Goal: Information Seeking & Learning: Check status

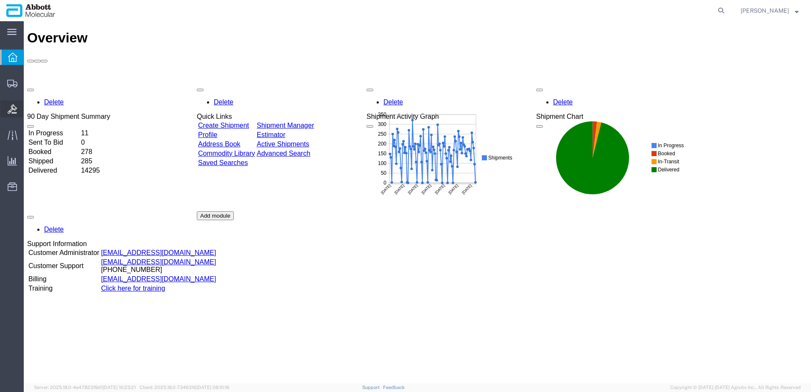
click at [29, 106] on span "Bids" at bounding box center [26, 109] width 6 height 17
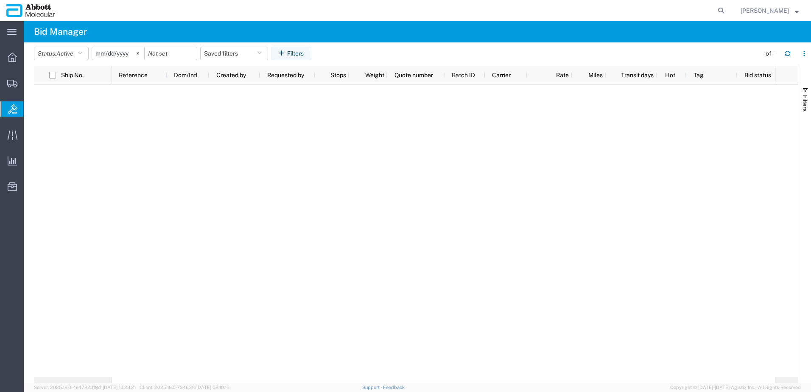
click at [115, 54] on input "2025-08-02" at bounding box center [118, 53] width 52 height 13
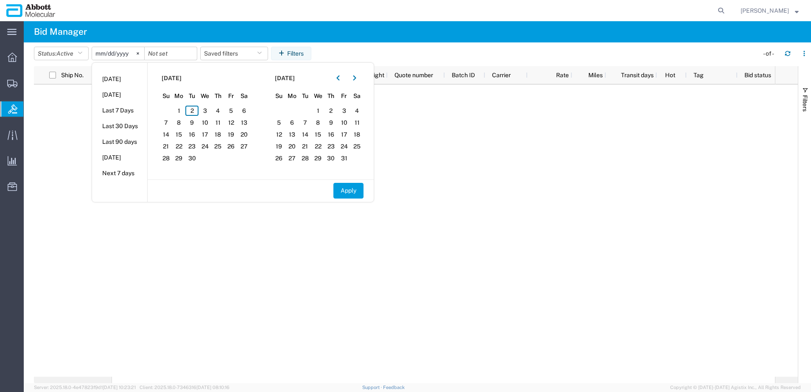
drag, startPoint x: 339, startPoint y: 76, endPoint x: 325, endPoint y: 84, distance: 15.7
click at [339, 77] on icon "button" at bounding box center [337, 78] width 3 height 6
click at [234, 111] on span "1" at bounding box center [230, 111] width 13 height 10
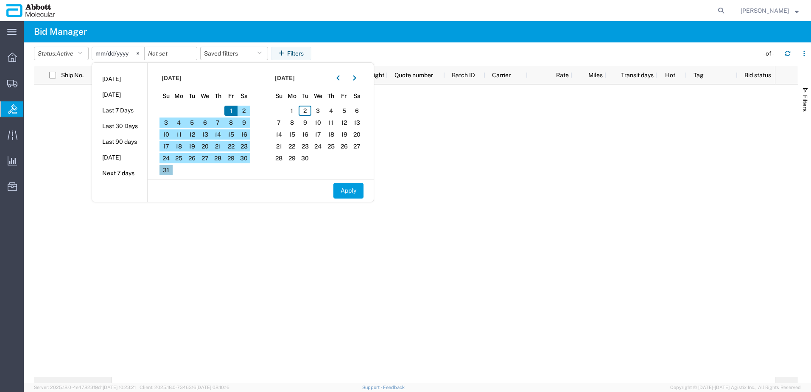
click at [171, 172] on span "31" at bounding box center [165, 170] width 13 height 10
click at [347, 189] on button "Apply" at bounding box center [348, 191] width 30 height 16
type input "2025-08-01"
type input "2025-08-31"
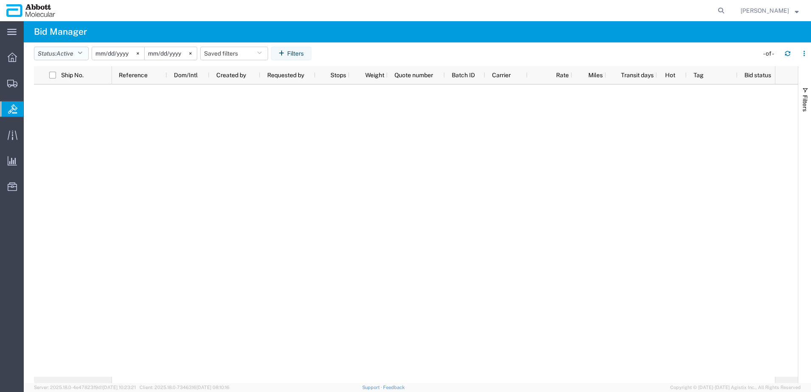
click at [82, 54] on icon "button" at bounding box center [80, 53] width 5 height 6
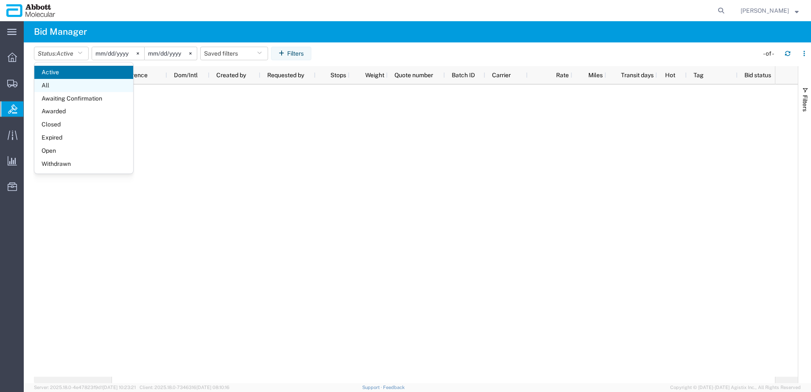
click at [70, 86] on span "All" at bounding box center [83, 85] width 99 height 13
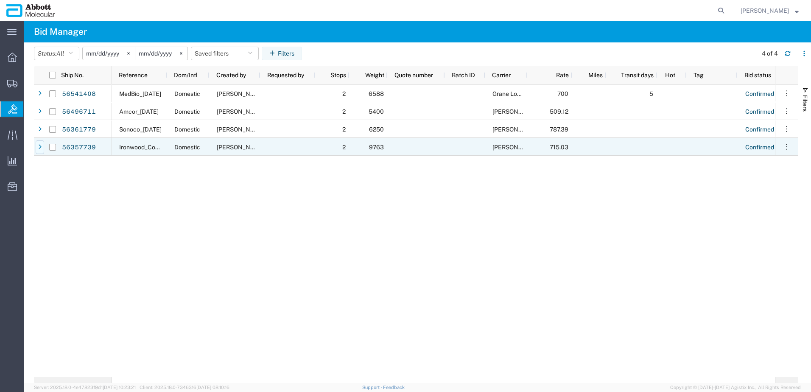
click at [40, 147] on icon at bounding box center [39, 147] width 3 height 6
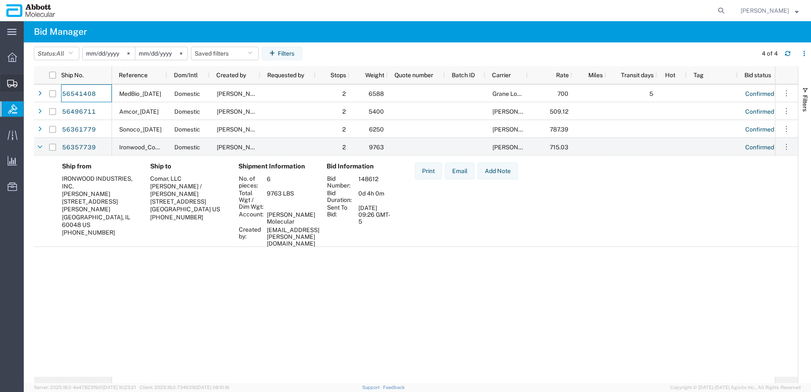
click at [0, 0] on span "Shipment Manager" at bounding box center [0, 0] width 0 height 0
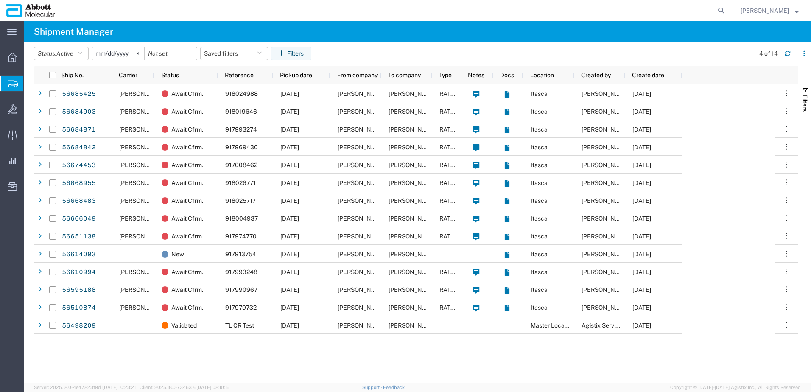
click at [125, 54] on input "2025-08-02" at bounding box center [118, 53] width 52 height 13
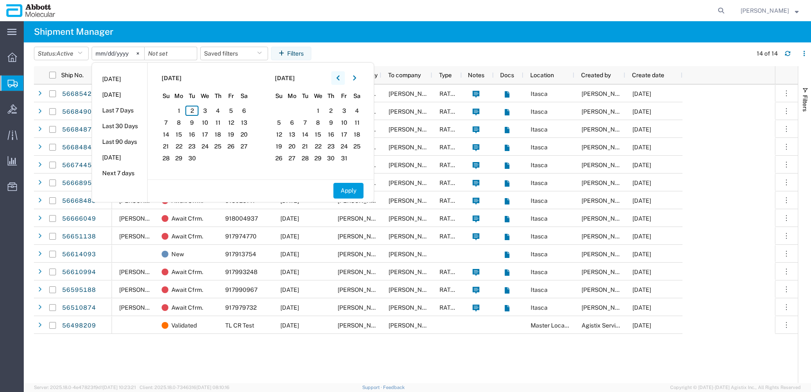
click at [340, 75] on icon "button" at bounding box center [337, 78] width 3 height 6
click at [234, 112] on span "1" at bounding box center [230, 111] width 13 height 10
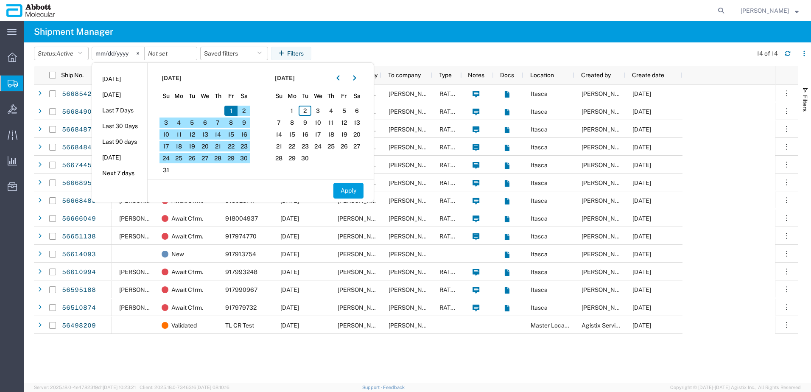
drag, startPoint x: 171, startPoint y: 170, endPoint x: 176, endPoint y: 170, distance: 5.6
click at [171, 170] on span "31" at bounding box center [165, 170] width 13 height 10
click at [350, 187] on button "Apply" at bounding box center [348, 191] width 30 height 16
type input "2025-08-01"
type input "2025-08-31"
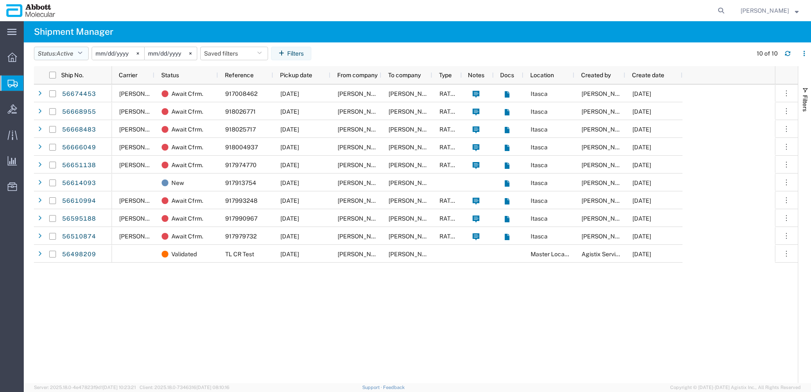
click at [82, 53] on icon "button" at bounding box center [80, 53] width 5 height 6
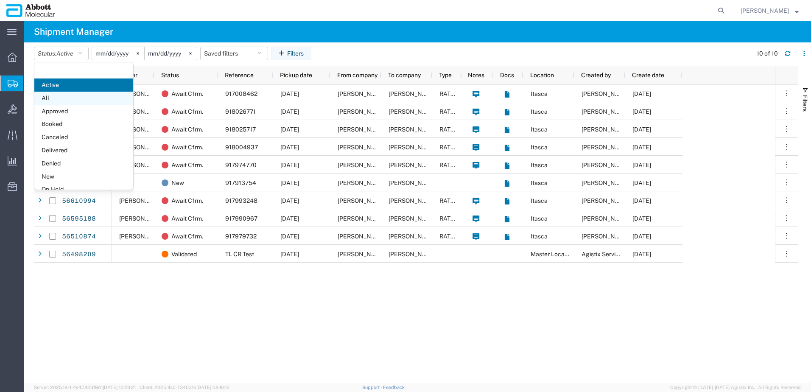
click at [48, 97] on span "All" at bounding box center [83, 98] width 99 height 13
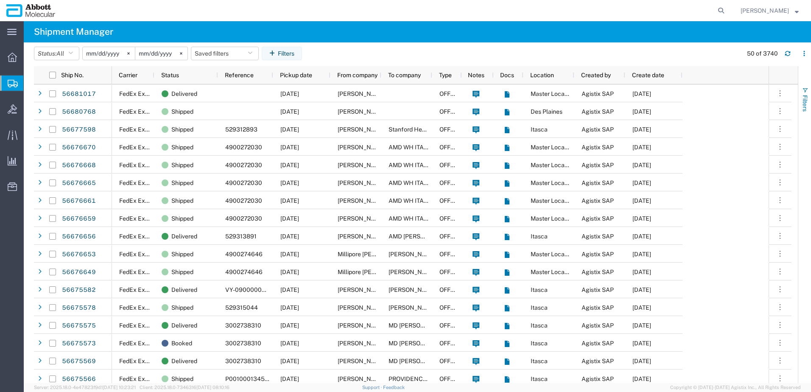
drag, startPoint x: 803, startPoint y: 95, endPoint x: 807, endPoint y: 120, distance: 26.2
click at [804, 95] on span "Filters" at bounding box center [804, 103] width 7 height 17
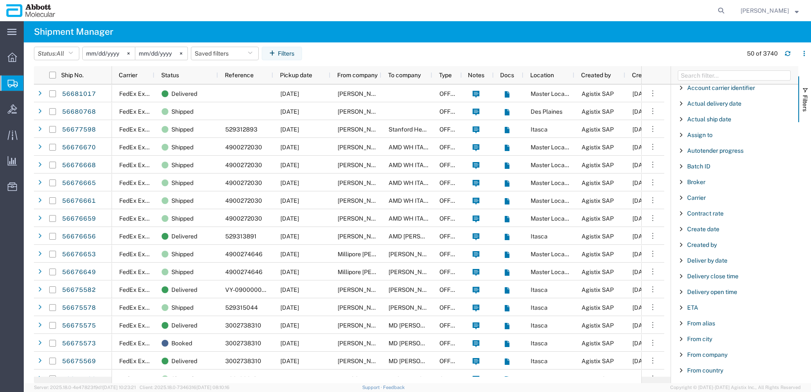
scroll to position [71, 0]
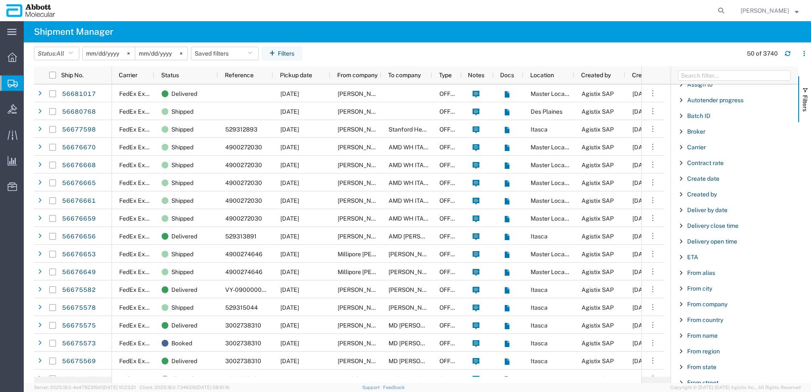
click at [679, 304] on span "Filter List 66 Filters" at bounding box center [681, 304] width 7 height 7
click at [729, 341] on input "Filter Value" at bounding box center [737, 340] width 111 height 10
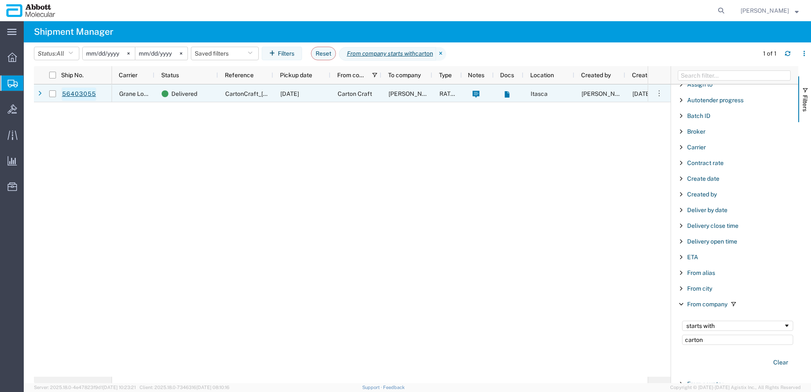
type input "carton"
click at [79, 98] on link "56403055" at bounding box center [78, 94] width 35 height 14
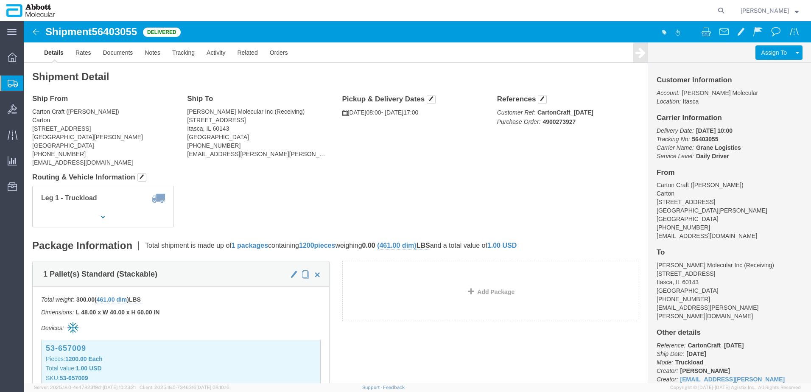
click address "Carton Craft (Amanda Rossi) Carton 2900 Dukane Drive St. Charles, IL 60174 Unit…"
click span "56403055"
copy span "56403055"
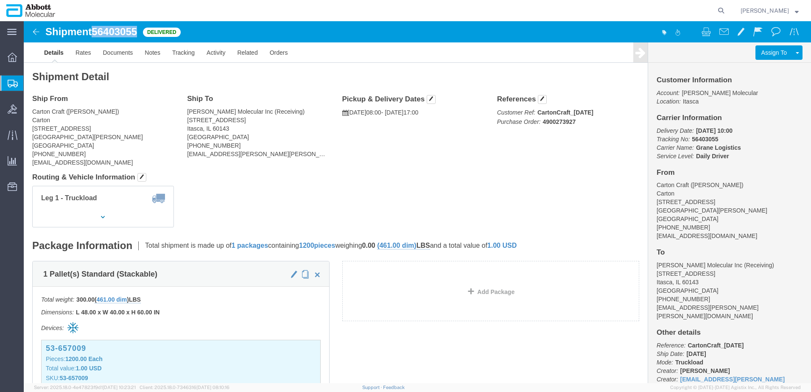
click img
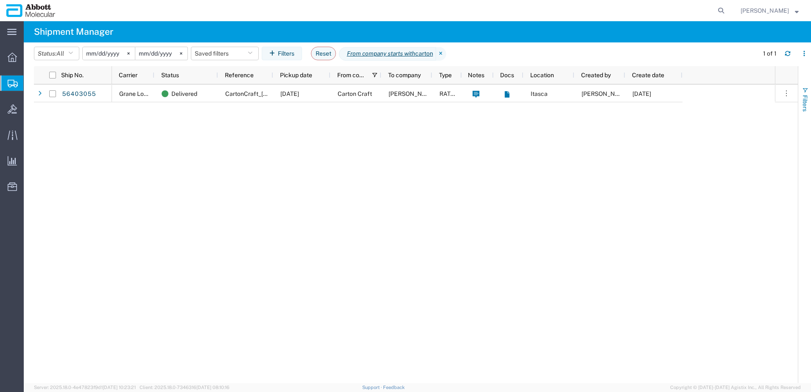
click at [809, 100] on button "Filters" at bounding box center [804, 99] width 13 height 46
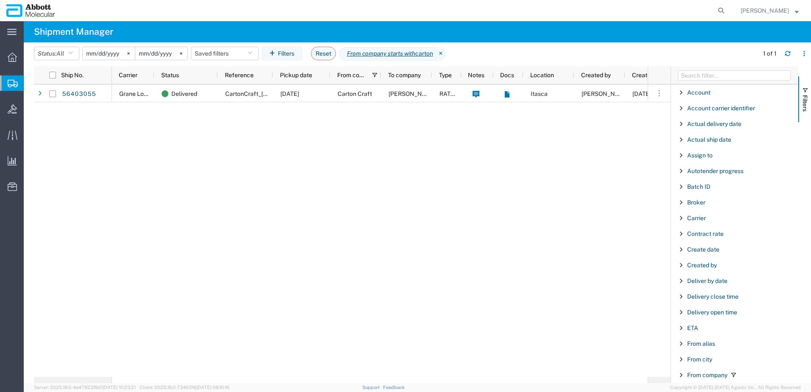
scroll to position [85, 0]
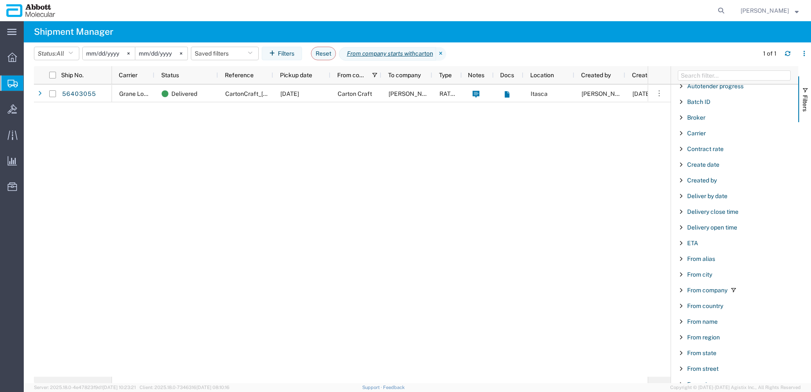
click at [681, 291] on span "Filter List 66 Filters" at bounding box center [681, 290] width 7 height 7
drag, startPoint x: 732, startPoint y: 327, endPoint x: 728, endPoint y: 328, distance: 4.6
click at [732, 327] on input "carton" at bounding box center [737, 326] width 111 height 10
drag, startPoint x: 719, startPoint y: 327, endPoint x: 597, endPoint y: 321, distance: 121.4
click at [603, 328] on div "Ship No. Carrier Status Reference Pickup date From company To company Type Note…" at bounding box center [422, 224] width 777 height 317
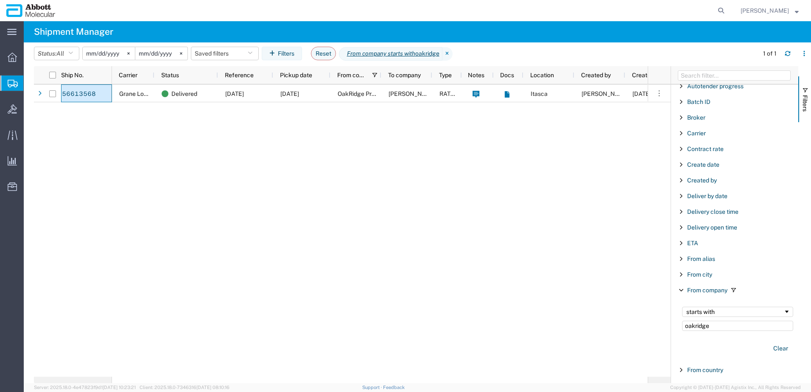
click at [698, 334] on div "starts with oakridge" at bounding box center [737, 319] width 121 height 34
click at [703, 330] on input "oakridge" at bounding box center [737, 326] width 111 height 10
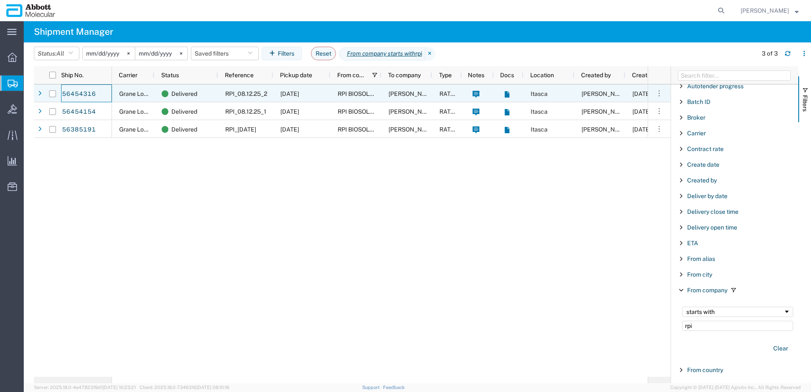
drag, startPoint x: 39, startPoint y: 93, endPoint x: 39, endPoint y: 101, distance: 7.2
click at [39, 93] on icon at bounding box center [39, 94] width 3 height 6
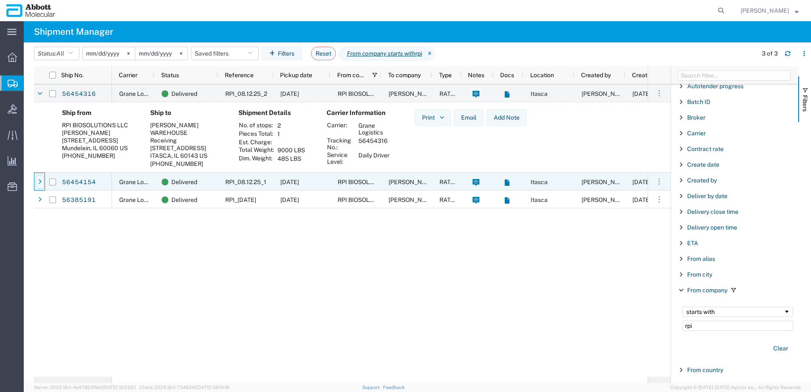
click at [39, 182] on icon at bounding box center [39, 182] width 3 height 6
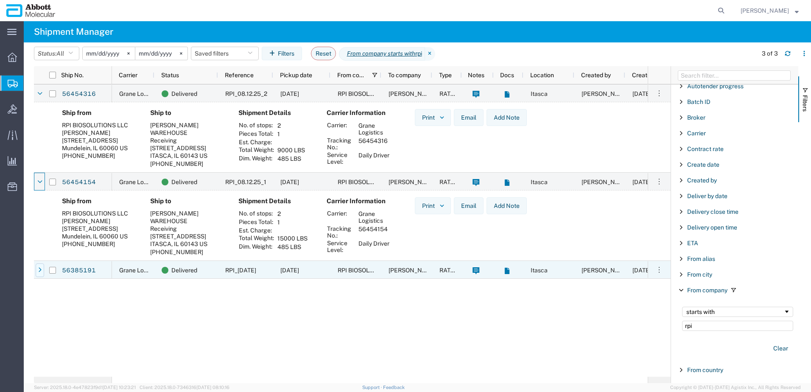
click at [39, 269] on icon at bounding box center [39, 270] width 3 height 6
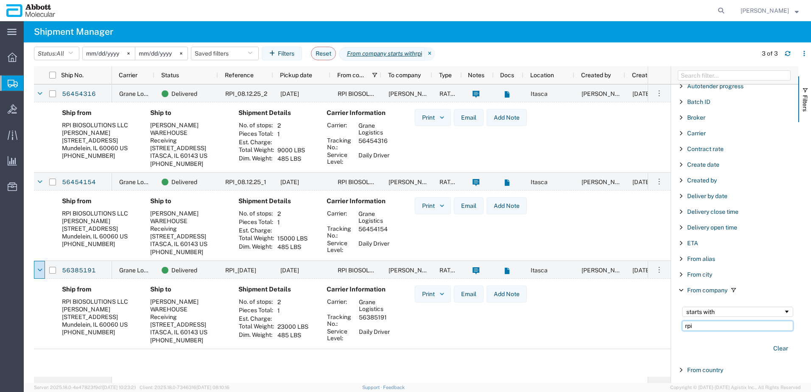
click at [706, 324] on input "rpi" at bounding box center [737, 326] width 111 height 10
drag, startPoint x: 706, startPoint y: 327, endPoint x: 650, endPoint y: 305, distance: 60.4
click at [649, 329] on div "Ship No. Carrier Status Reference Pickup date From company To company Type Note…" at bounding box center [422, 224] width 777 height 317
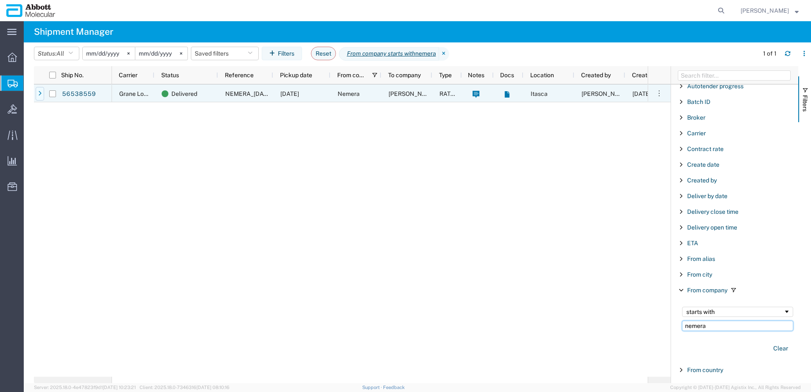
type input "nemera"
click at [40, 93] on icon at bounding box center [39, 94] width 3 height 6
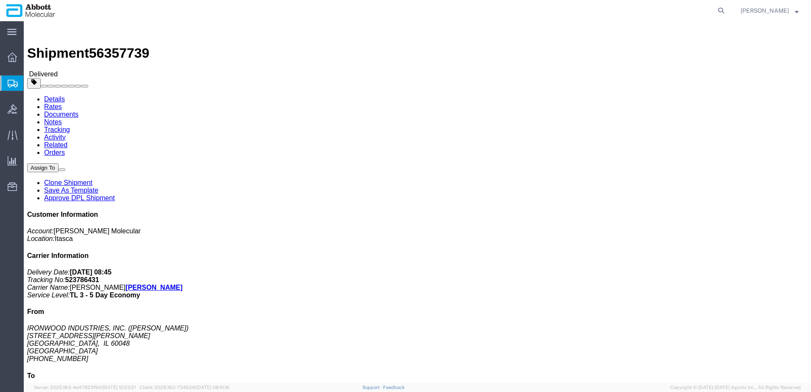
click address "IRONWOOD INDUSTRIES, INC. (Gary Grant) 28640 N Bradley Rd Libertyville, IL 6004…"
click span "56357739"
copy span "56357739"
click link "Rates"
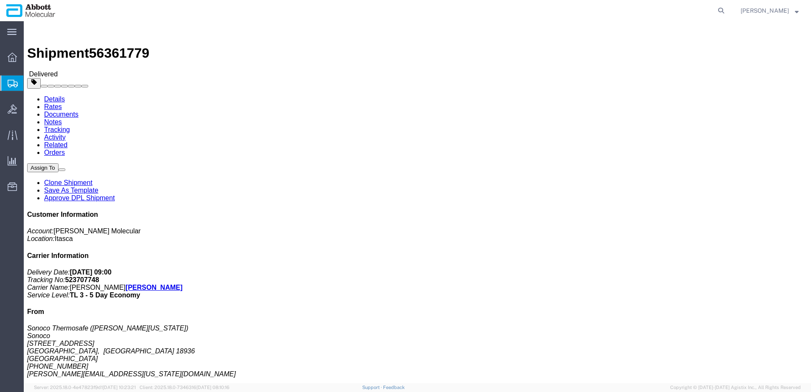
click div "Shipment Detail Ship From Sonoco Thermosafe (Stephen Washington) Sonoco 161 Cor…"
click span "56361779"
copy span "56361779"
click link "Rates"
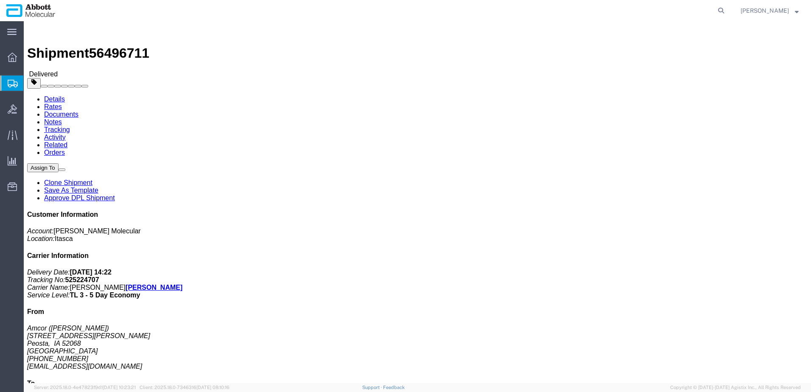
click link "Rates"
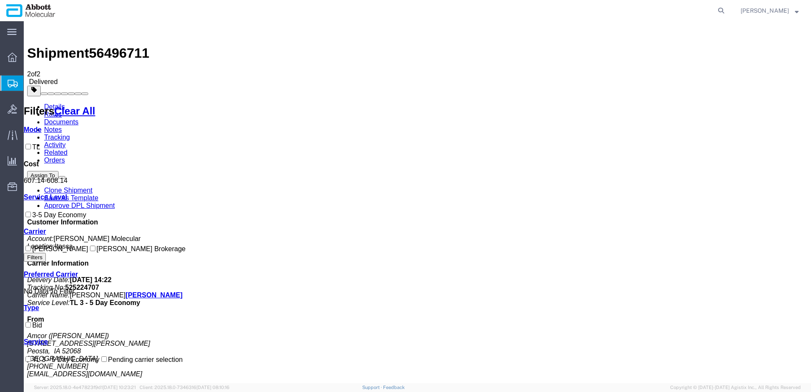
click at [54, 103] on link "Details" at bounding box center [54, 106] width 21 height 7
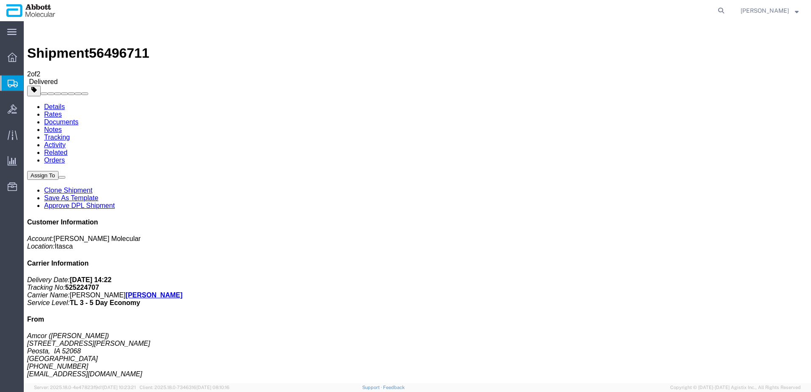
click link "Rates"
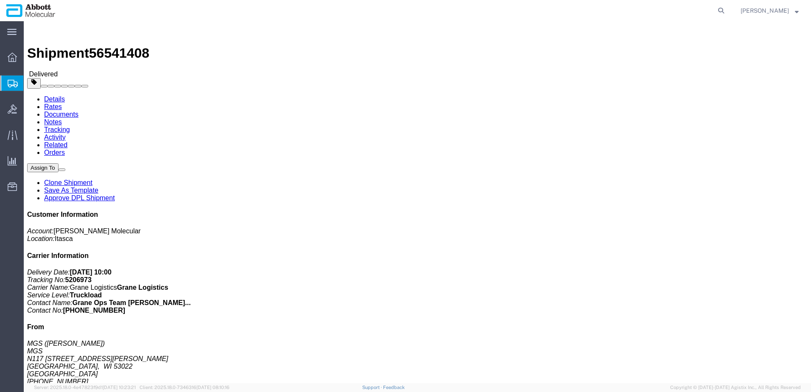
click span "56541408"
copy span "56541408"
click link "Rates"
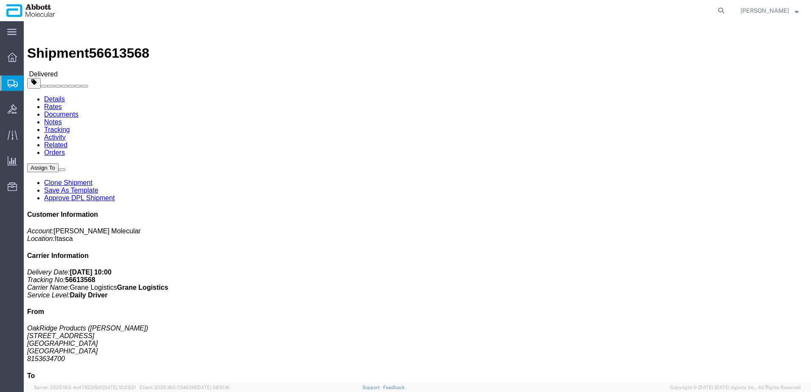
click span "56613568"
